Goal: Feedback & Contribution: Leave review/rating

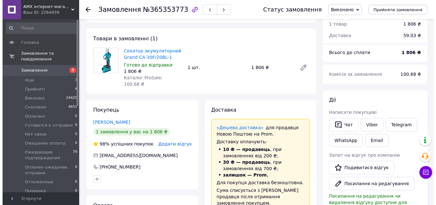
scroll to position [64, 0]
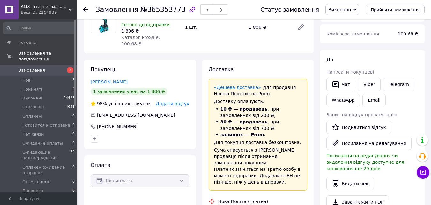
click at [180, 101] on span "Додати відгук" at bounding box center [173, 103] width 34 height 5
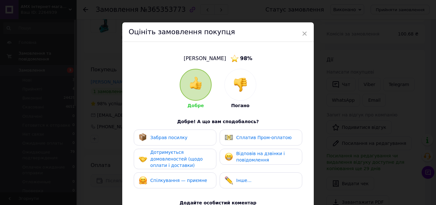
click at [164, 143] on div "Забрав посилку" at bounding box center [175, 137] width 83 height 16
click at [170, 161] on span "Дотримується домовленостей (щодо оплати і доставки)" at bounding box center [176, 158] width 52 height 18
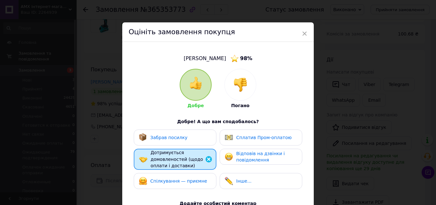
click at [174, 140] on div "Забрав посилку" at bounding box center [163, 137] width 49 height 8
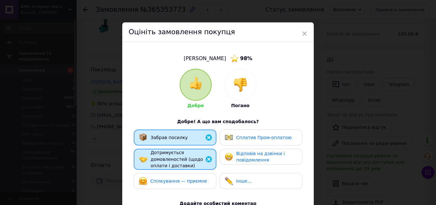
click at [178, 181] on span "Спілкування — приємне" at bounding box center [178, 180] width 57 height 5
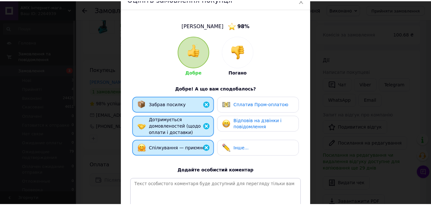
scroll to position [96, 0]
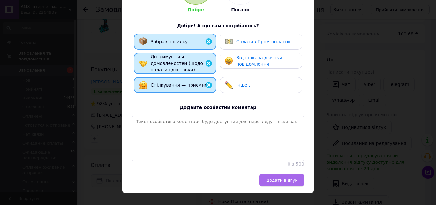
click at [280, 182] on span "Додати відгук" at bounding box center [281, 179] width 31 height 5
click at [280, 184] on div "Додати відгук" at bounding box center [216, 179] width 175 height 13
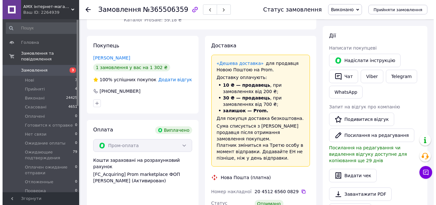
scroll to position [96, 0]
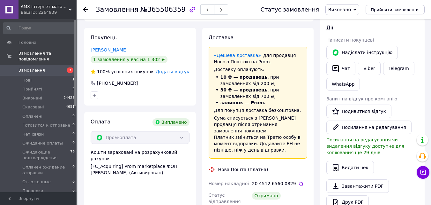
click at [181, 69] on span "Додати відгук" at bounding box center [173, 71] width 34 height 5
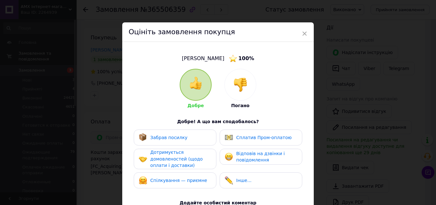
click at [188, 139] on div "Забрав посилку" at bounding box center [175, 137] width 72 height 8
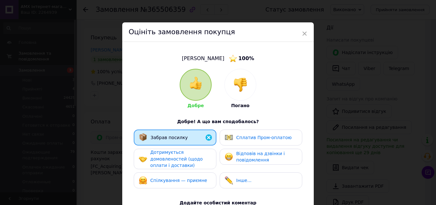
click at [173, 166] on span "Дотримується домовленостей (щодо оплати і доставки)" at bounding box center [176, 158] width 52 height 18
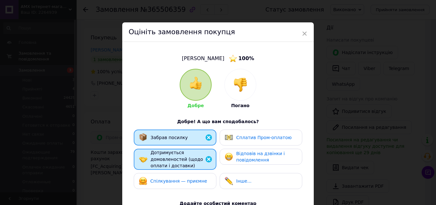
click at [175, 185] on div "Спілкування — приємне" at bounding box center [175, 181] width 83 height 16
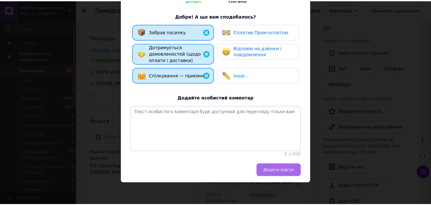
scroll to position [110, 0]
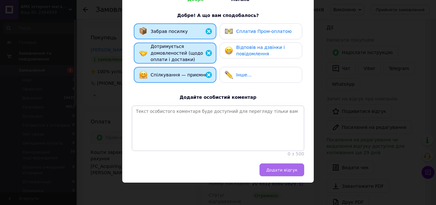
click at [290, 167] on span "Додати відгук" at bounding box center [281, 169] width 31 height 5
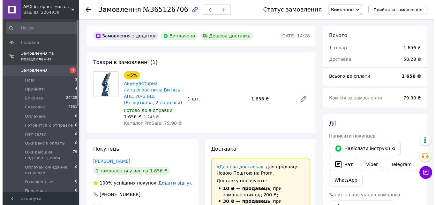
scroll to position [32, 0]
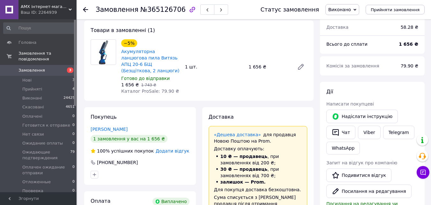
click at [172, 148] on span "Додати відгук" at bounding box center [173, 150] width 34 height 5
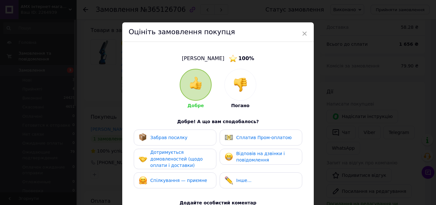
click at [172, 145] on div "Забрав посилку" at bounding box center [175, 137] width 83 height 16
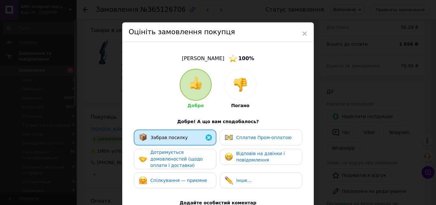
click at [172, 160] on span "Дотримується домовленостей (щодо оплати і доставки)" at bounding box center [176, 158] width 52 height 18
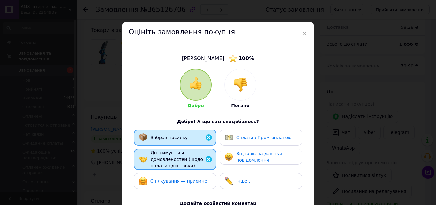
click at [173, 186] on div "Спілкування — приємне" at bounding box center [175, 181] width 83 height 16
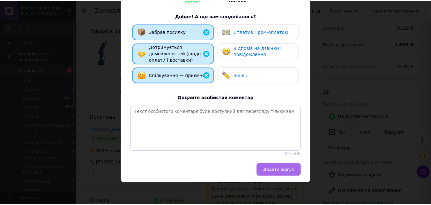
scroll to position [110, 0]
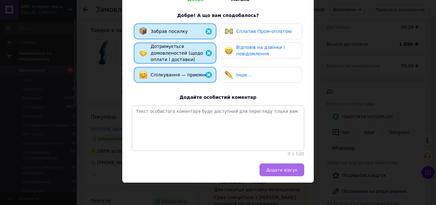
click at [280, 171] on span "Додати відгук" at bounding box center [281, 169] width 31 height 5
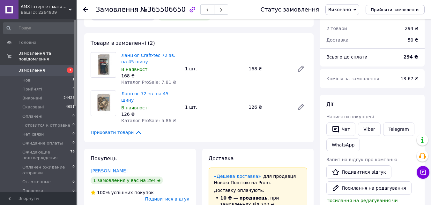
scroll to position [96, 0]
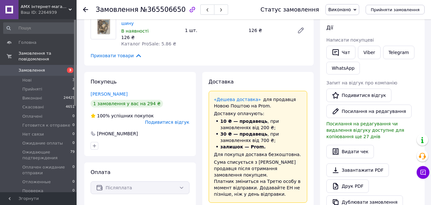
click at [172, 119] on span "Подивитися відгук" at bounding box center [167, 121] width 44 height 5
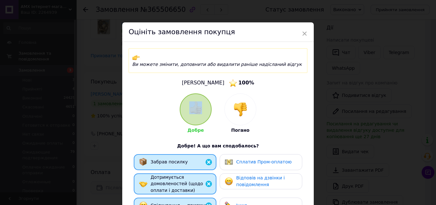
click at [305, 32] on span "×" at bounding box center [305, 33] width 6 height 11
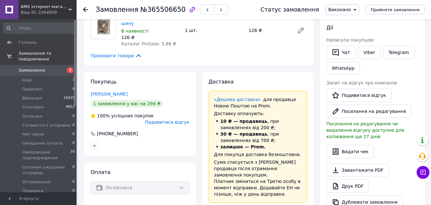
scroll to position [4, 0]
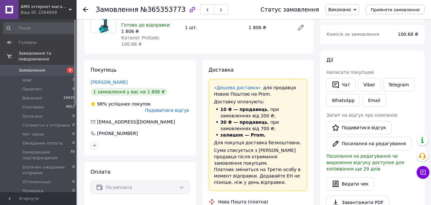
scroll to position [64, 0]
click at [173, 107] on span "Подивитися відгук" at bounding box center [167, 109] width 44 height 5
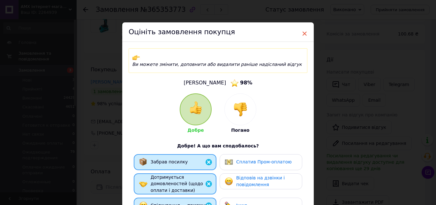
click at [303, 31] on span "×" at bounding box center [305, 33] width 6 height 11
